Goal: Task Accomplishment & Management: Use online tool/utility

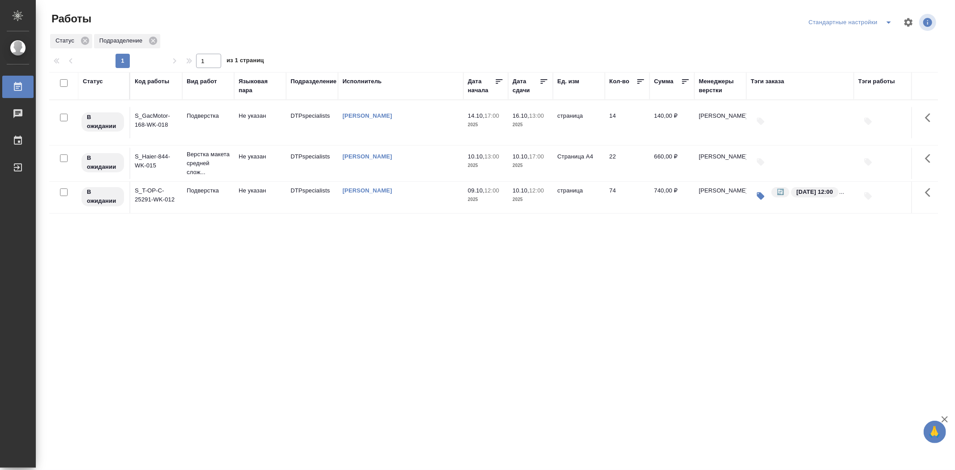
click at [155, 201] on td "S_T-OP-C-25291-WK-012" at bounding box center [156, 197] width 52 height 31
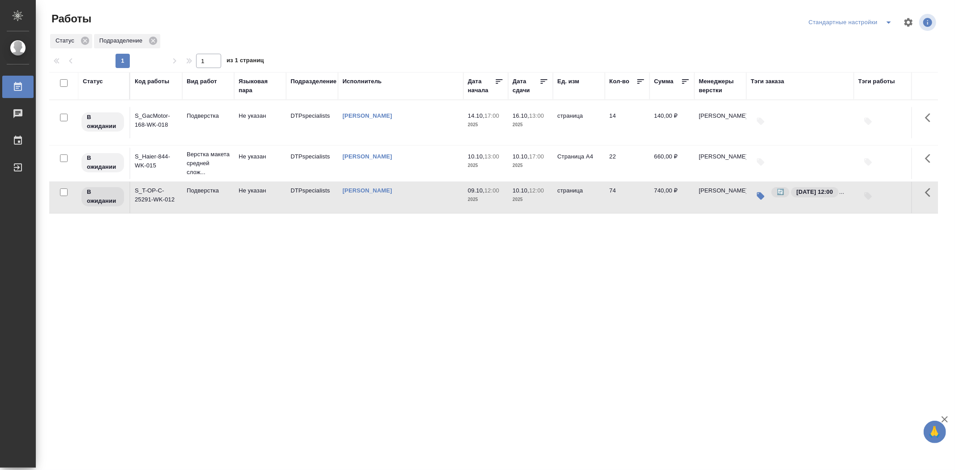
click at [155, 201] on td "S_T-OP-C-25291-WK-012" at bounding box center [156, 197] width 52 height 31
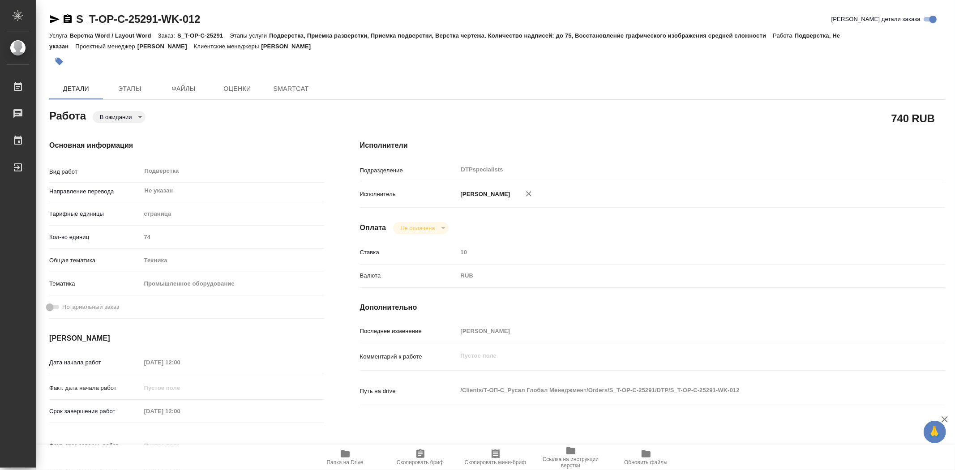
type textarea "x"
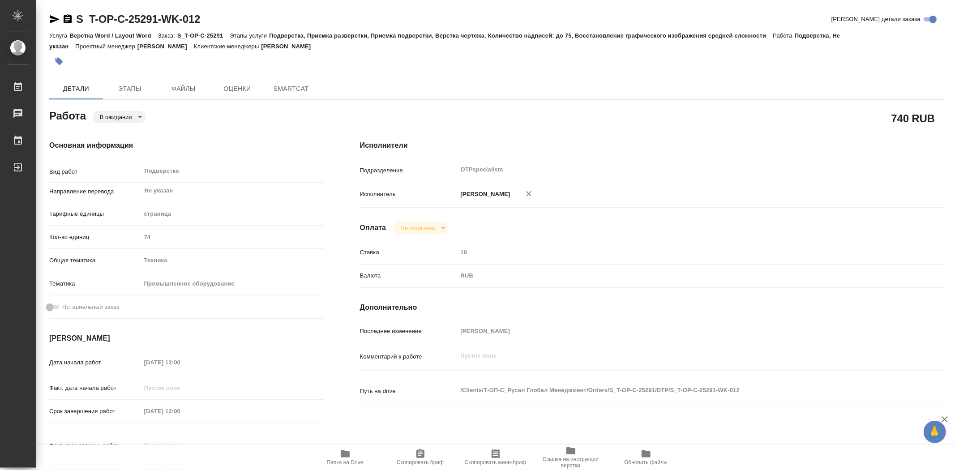
type textarea "x"
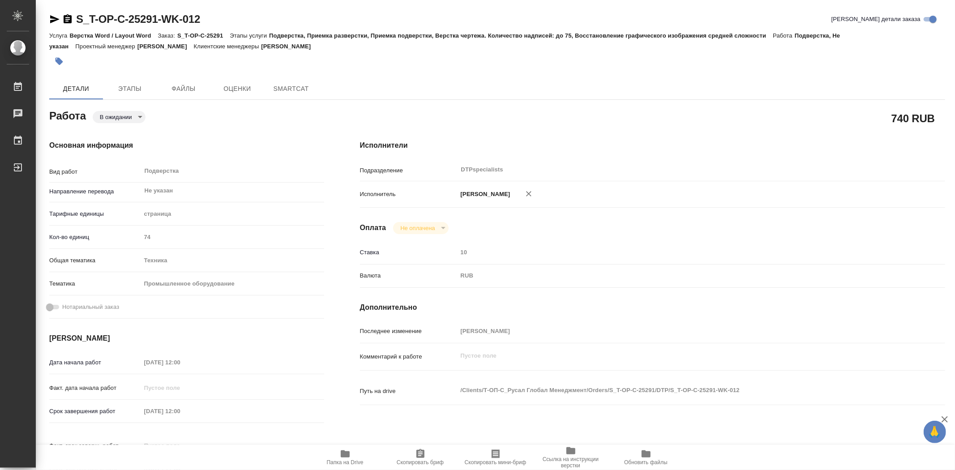
type textarea "x"
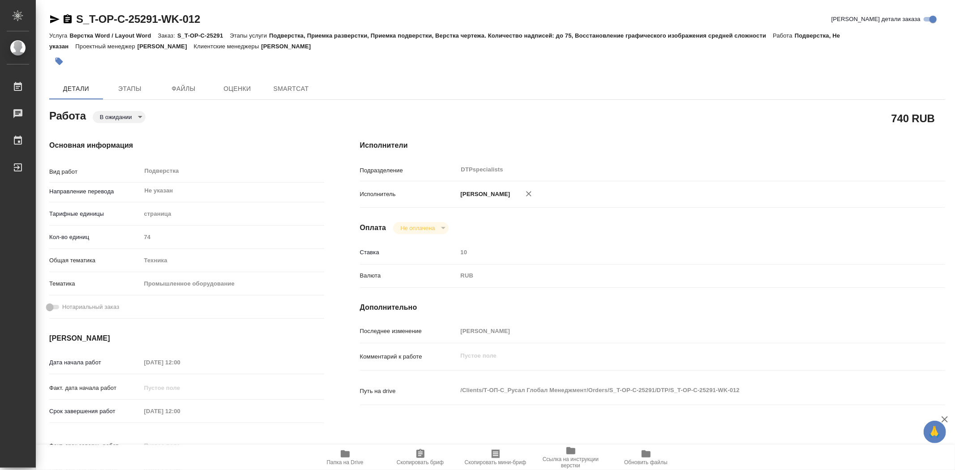
type textarea "x"
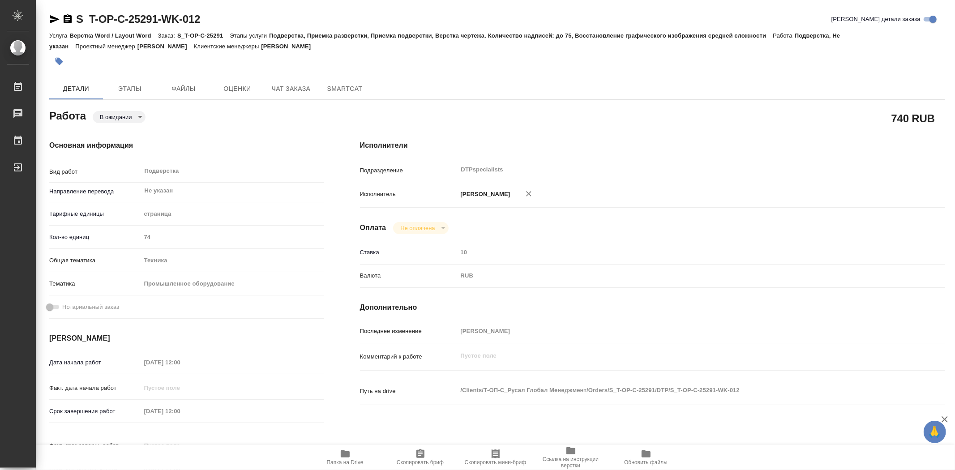
click at [348, 460] on span "Папка на Drive" at bounding box center [345, 463] width 37 height 6
type textarea "x"
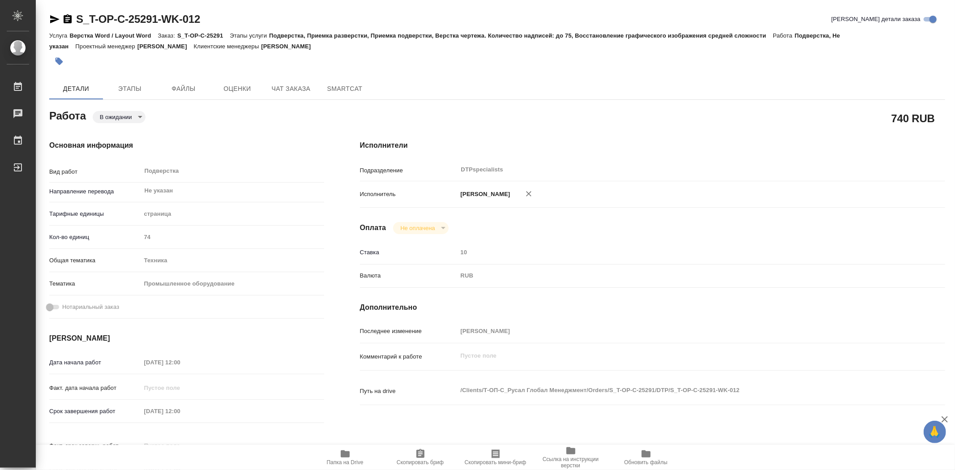
type textarea "x"
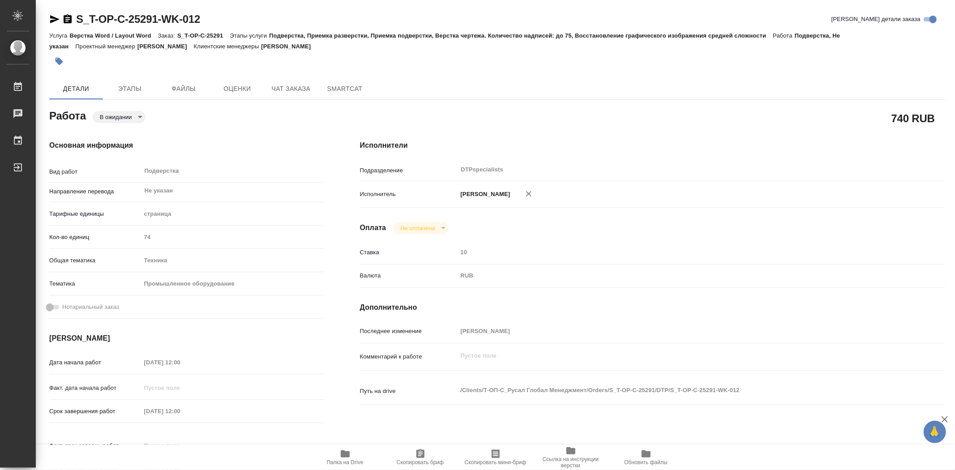
type textarea "x"
